Goal: Task Accomplishment & Management: Manage account settings

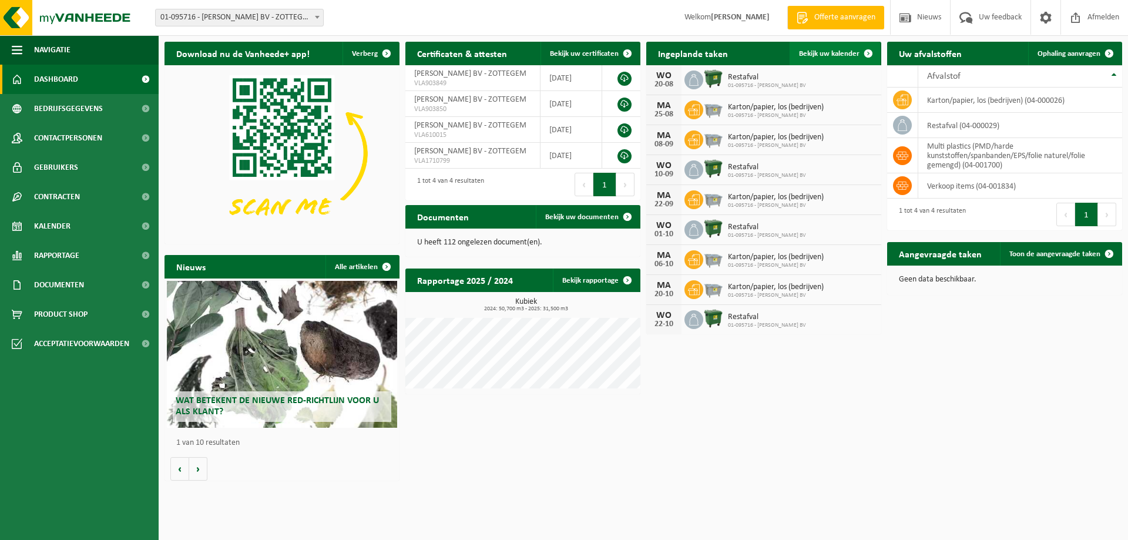
click at [822, 54] on span "Bekijk uw kalender" at bounding box center [829, 54] width 61 height 8
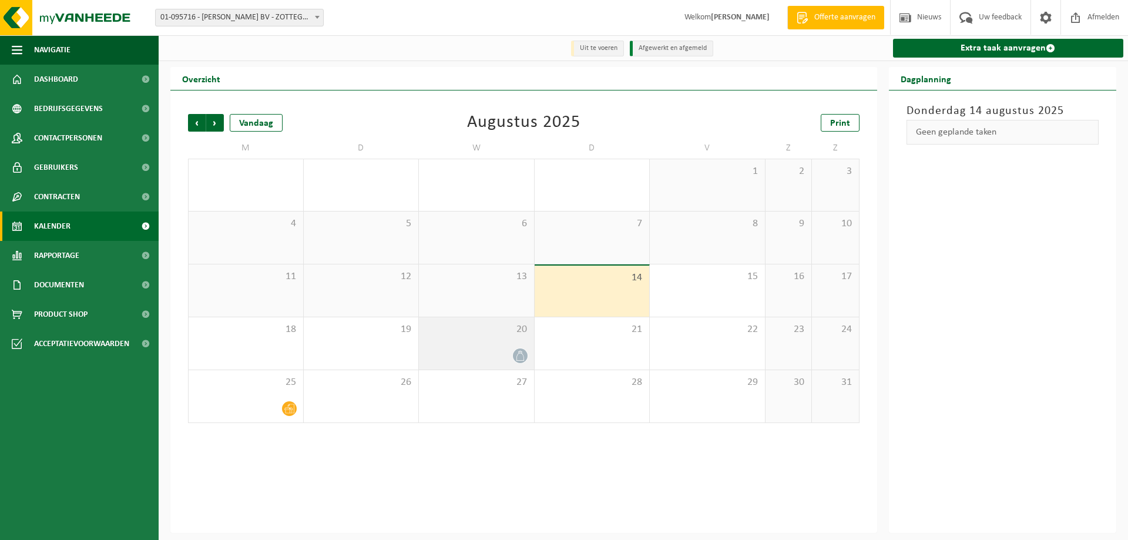
click at [527, 354] on span at bounding box center [520, 356] width 15 height 15
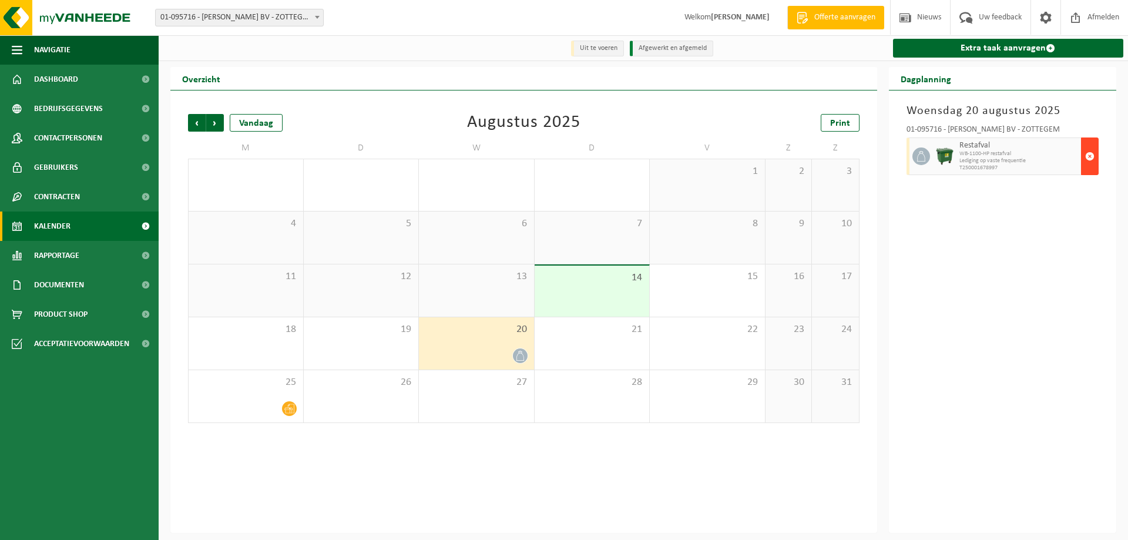
click at [1085, 152] on span "button" at bounding box center [1089, 157] width 9 height 24
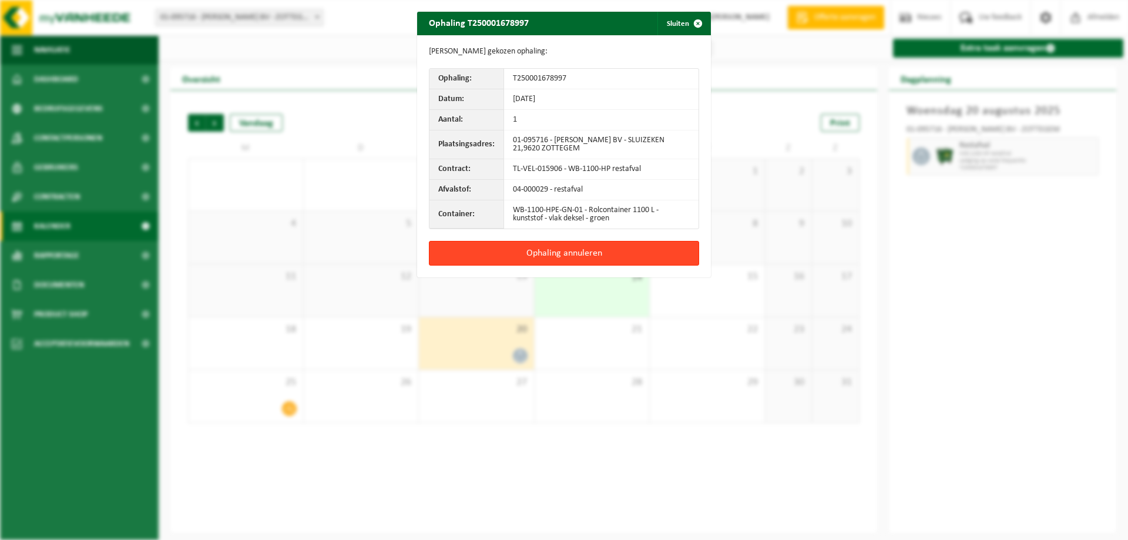
click at [543, 253] on button "Ophaling annuleren" at bounding box center [564, 253] width 270 height 25
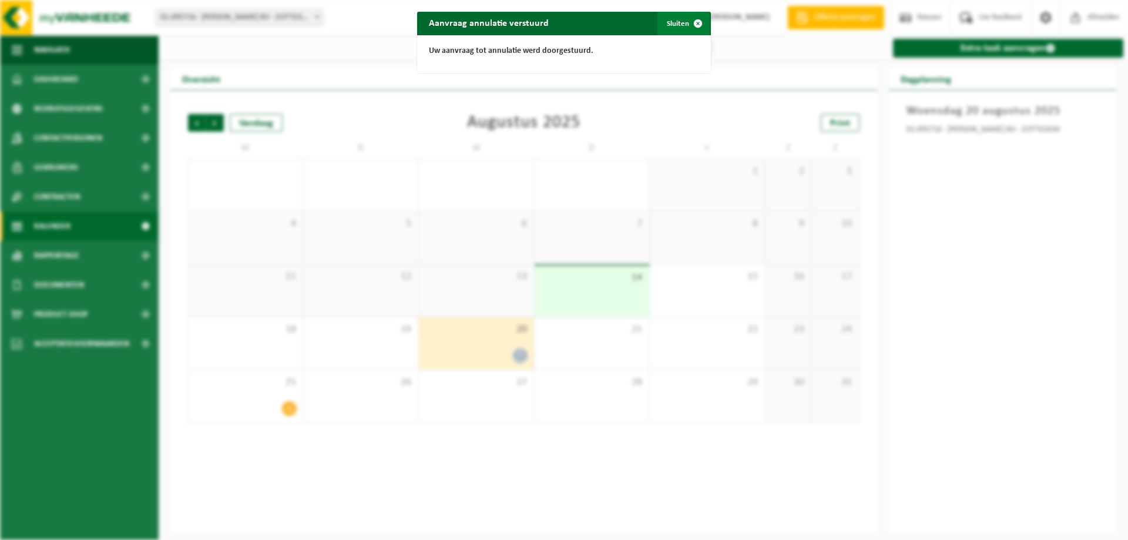
click at [676, 26] on button "Sluiten" at bounding box center [684, 24] width 52 height 24
